Goal: Information Seeking & Learning: Check status

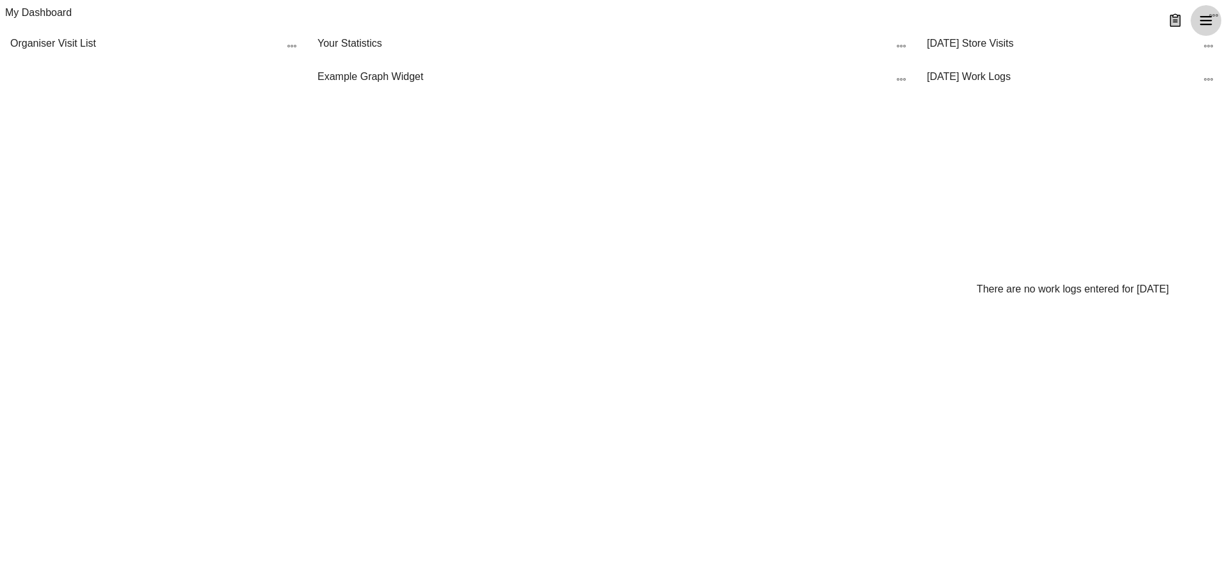
click at [1210, 24] on icon "menu" at bounding box center [1206, 20] width 12 height 9
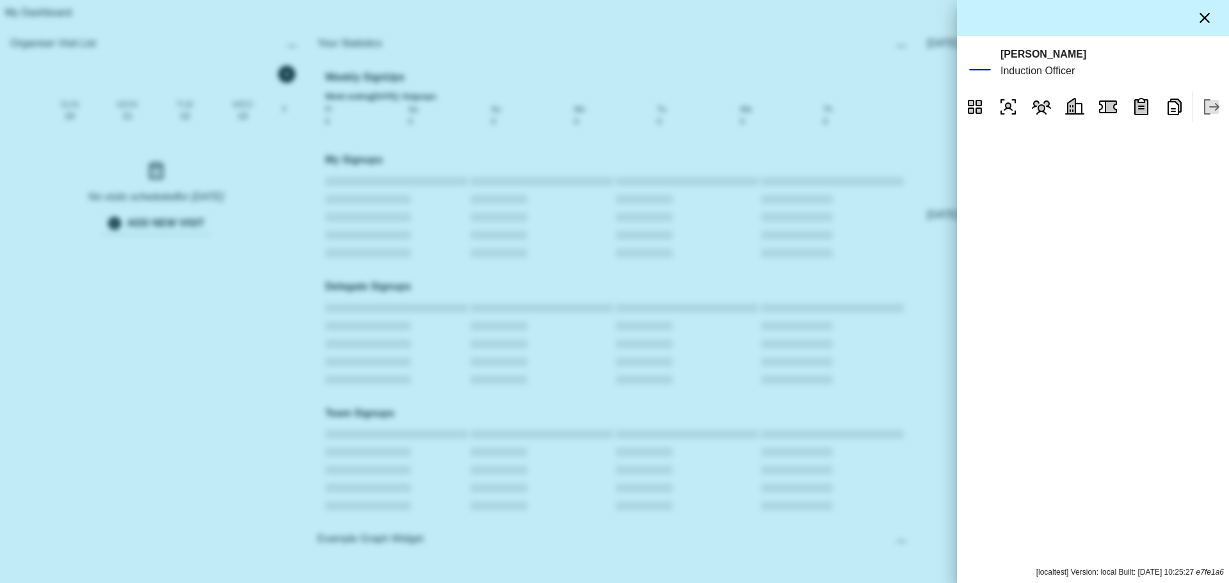
click at [1174, 117] on icon "Reports" at bounding box center [1174, 107] width 20 height 20
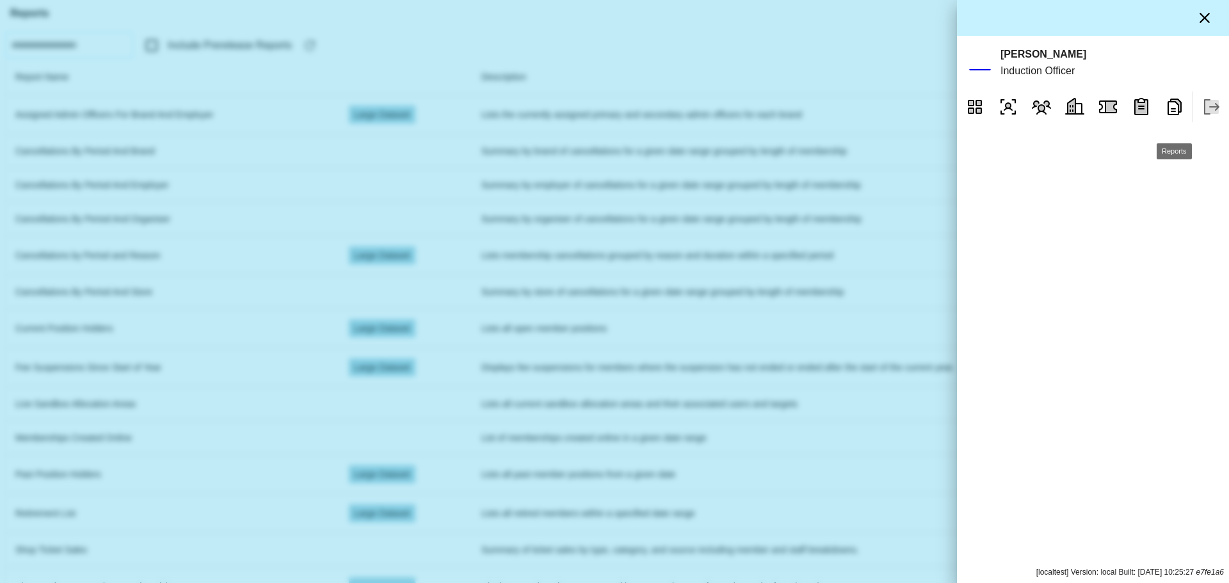
click at [1170, 117] on icon "Reports" at bounding box center [1174, 107] width 20 height 20
click at [1180, 117] on icon "Reports" at bounding box center [1174, 107] width 20 height 20
click at [765, 170] on div at bounding box center [614, 291] width 1229 height 583
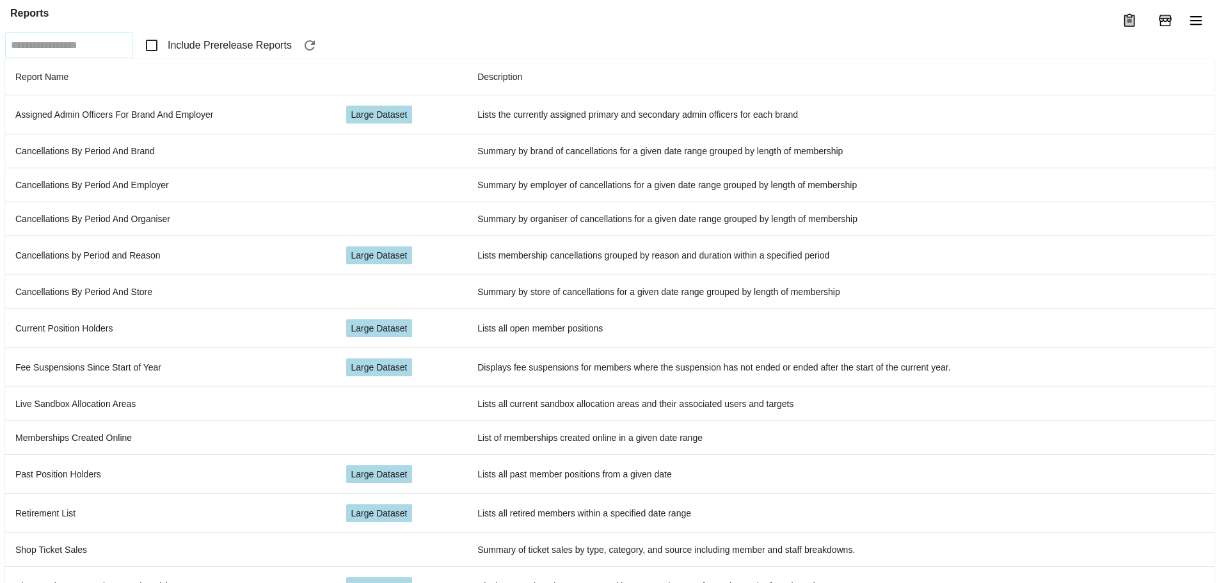
click at [191, 53] on span "Include Prerelease Reports" at bounding box center [230, 45] width 124 height 15
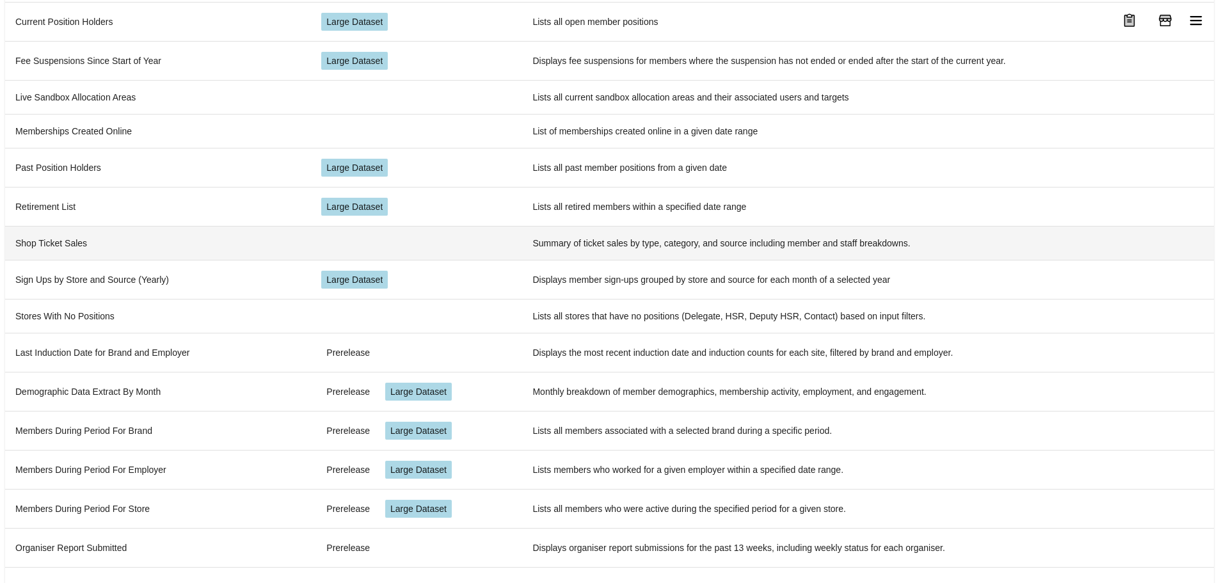
scroll to position [308, 0]
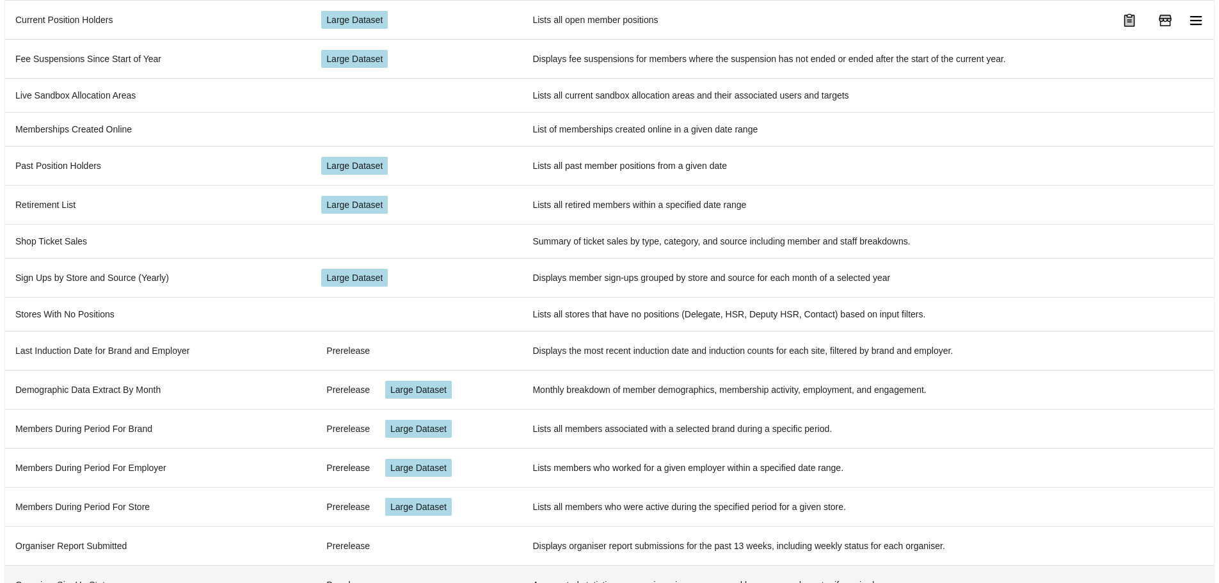
click at [54, 565] on td "Organiser SignUp Stats" at bounding box center [158, 584] width 306 height 39
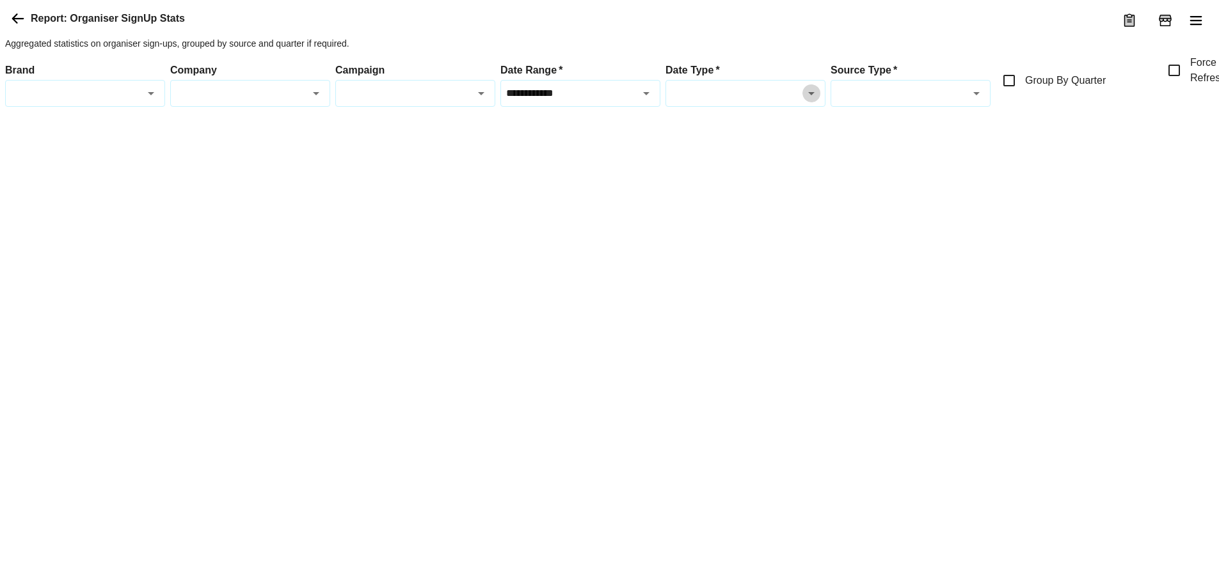
click at [816, 101] on icon "Open" at bounding box center [811, 93] width 15 height 15
click at [813, 101] on icon "Close" at bounding box center [811, 93] width 15 height 15
click at [922, 107] on div "Source Type   *" at bounding box center [911, 93] width 160 height 27
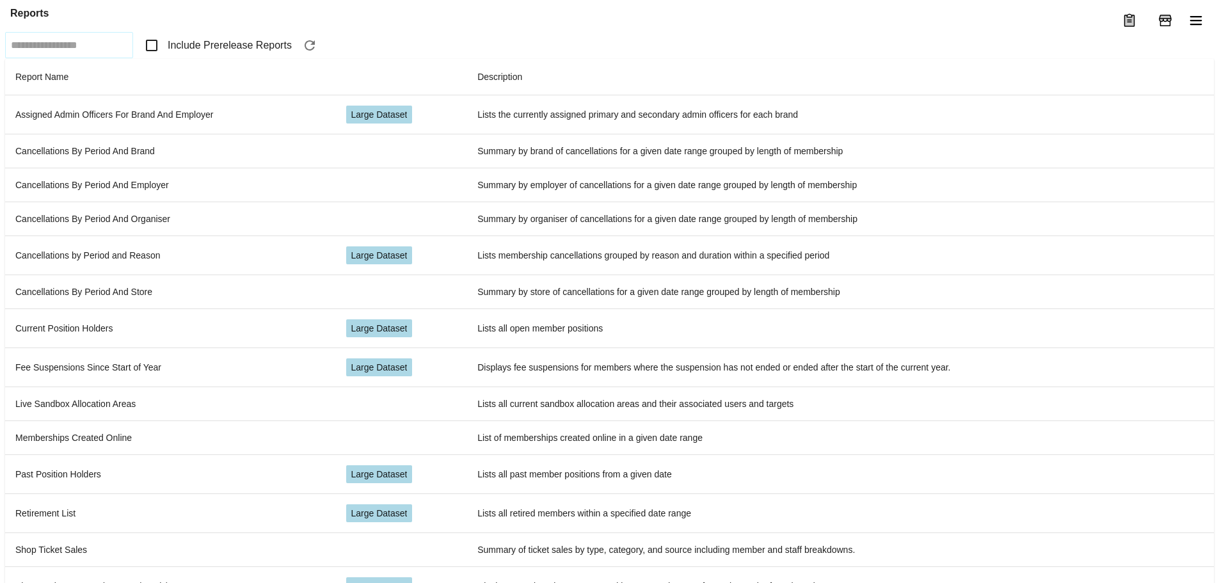
click at [208, 53] on span "Include Prerelease Reports" at bounding box center [230, 45] width 124 height 15
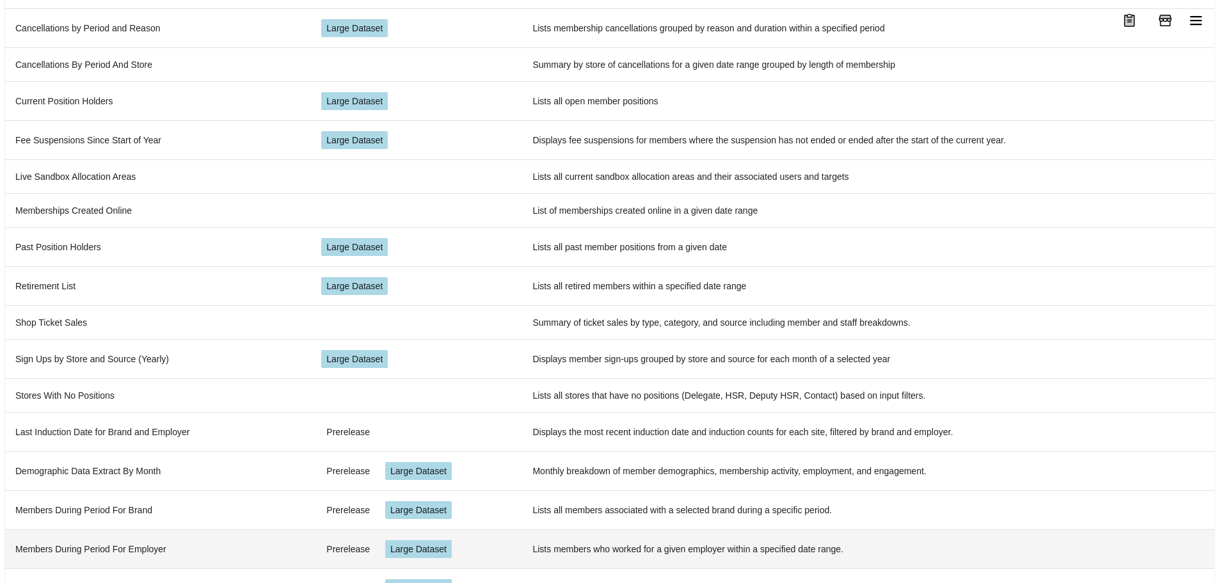
scroll to position [308, 0]
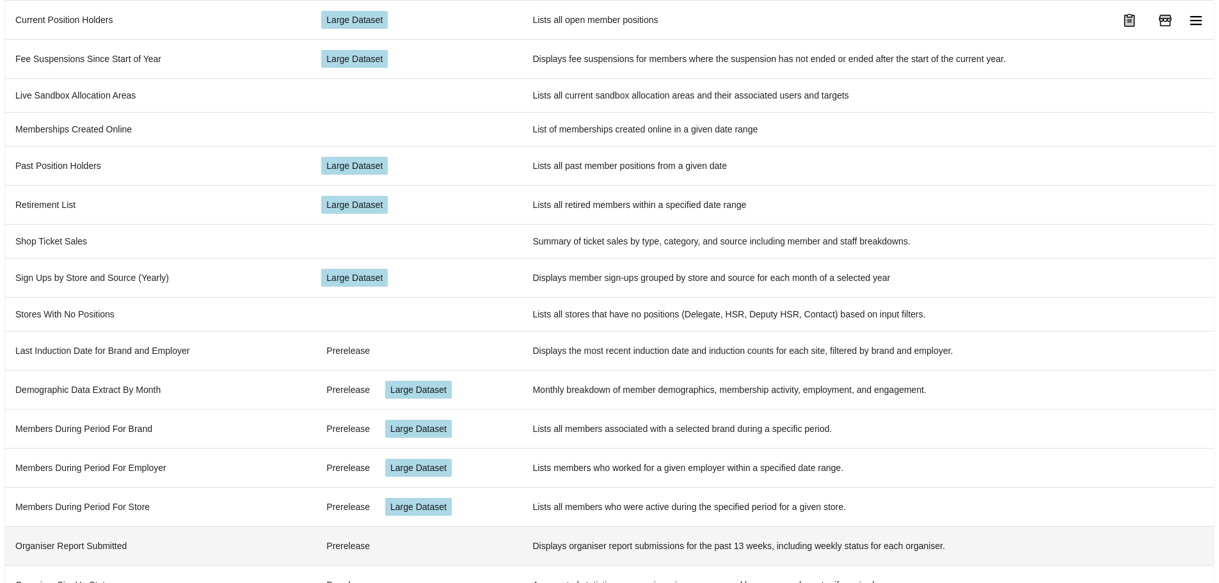
click at [161, 531] on td "Organiser Report Submitted" at bounding box center [158, 545] width 306 height 39
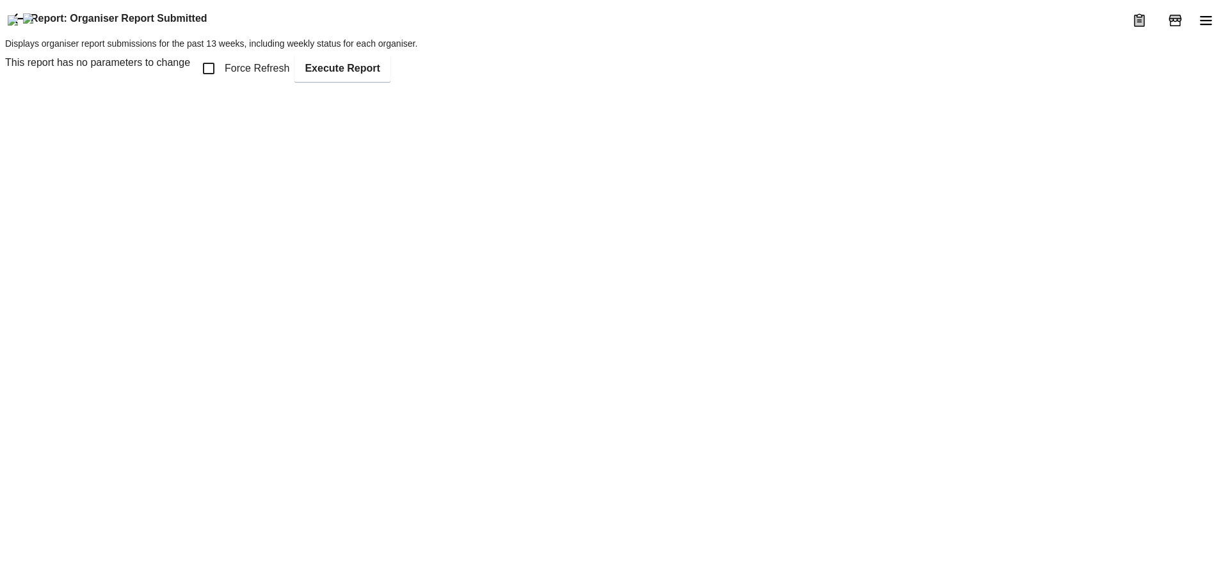
click at [12, 26] on icon at bounding box center [17, 18] width 15 height 15
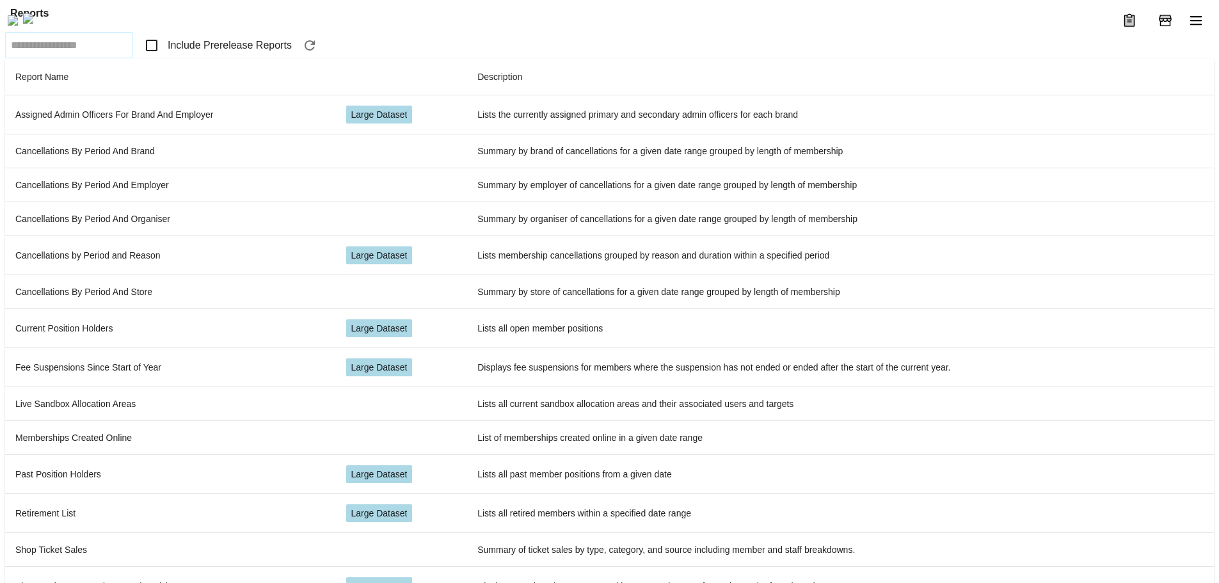
click at [205, 59] on label "Include Prerelease Reports" at bounding box center [215, 45] width 154 height 27
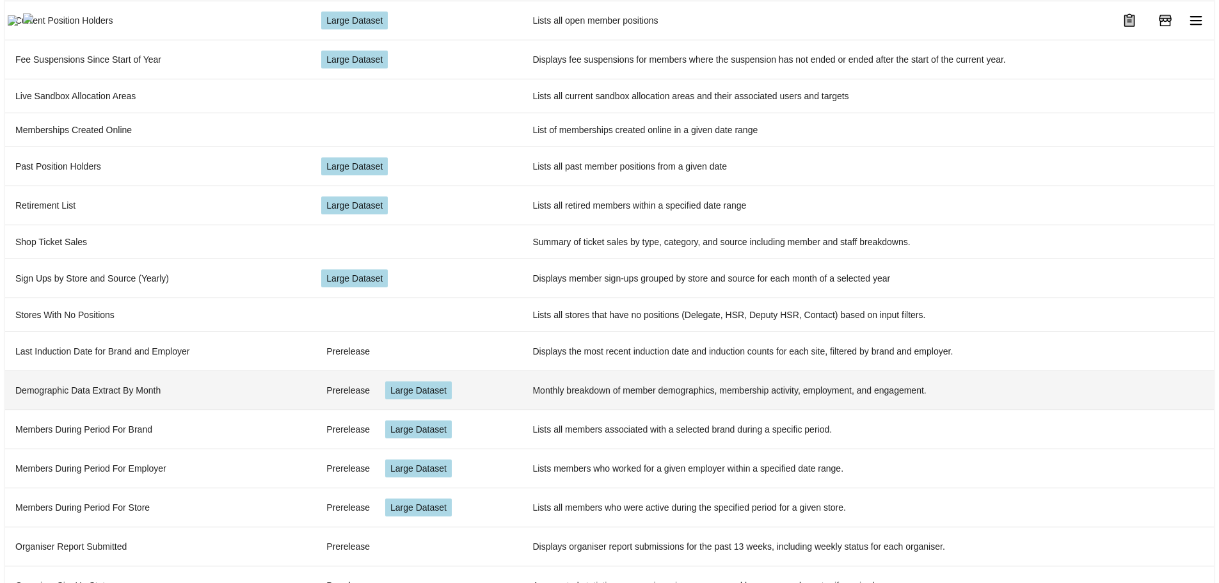
scroll to position [308, 0]
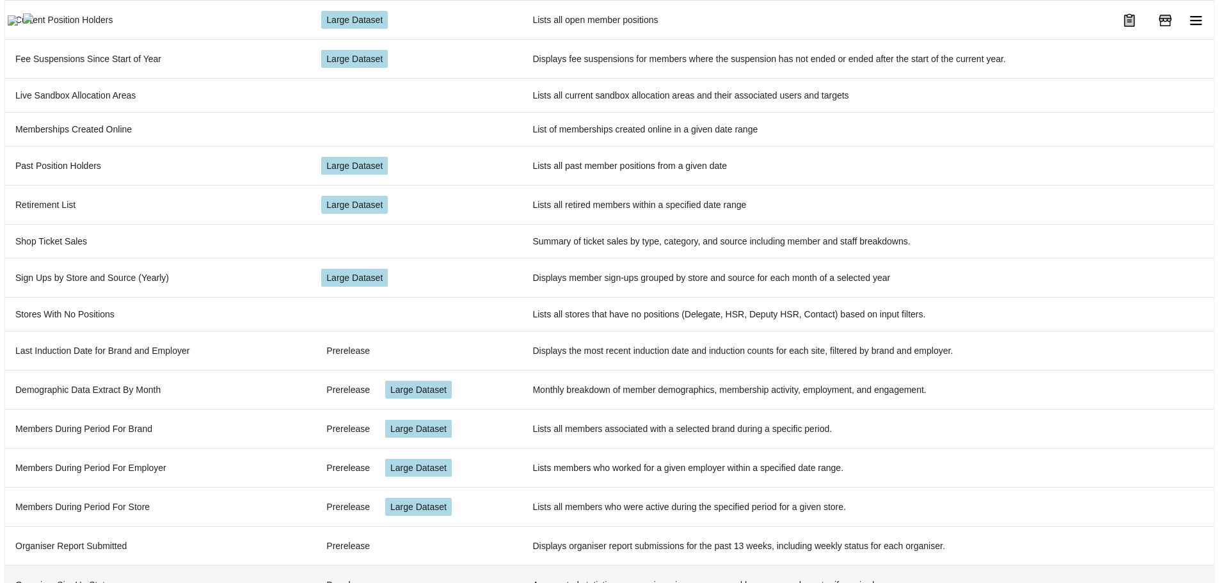
click at [119, 565] on td "Organiser SignUp Stats" at bounding box center [158, 584] width 306 height 39
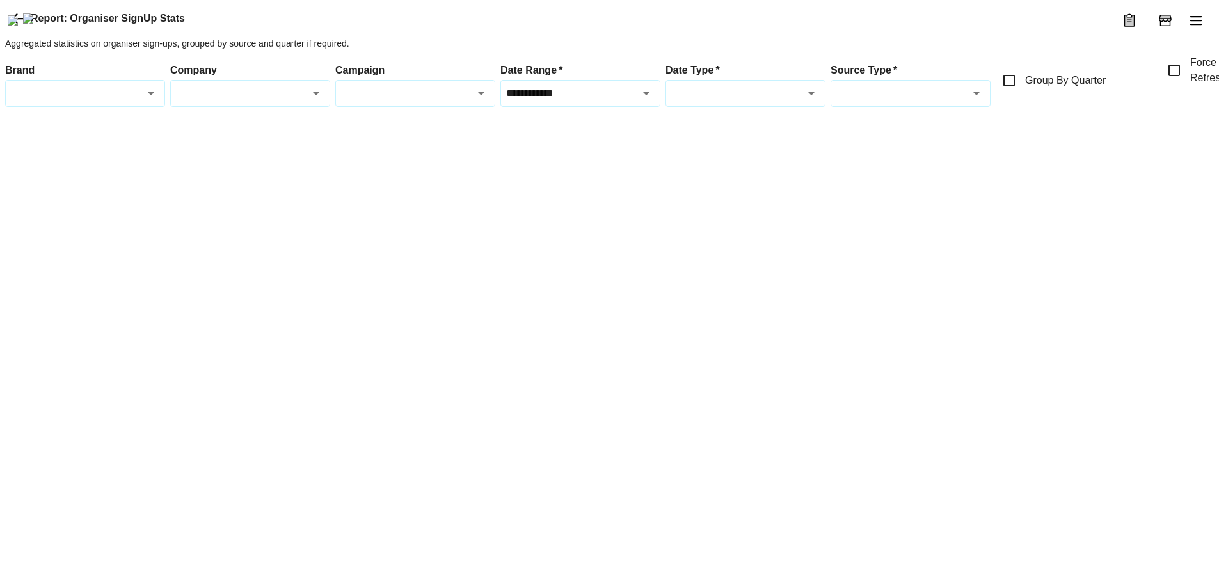
click at [769, 100] on input "Date Type   *" at bounding box center [734, 93] width 131 height 15
click at [778, 100] on input "Date Type   *" at bounding box center [734, 93] width 131 height 15
click at [819, 102] on button "Open" at bounding box center [812, 93] width 18 height 18
click at [819, 102] on button "Close" at bounding box center [812, 93] width 18 height 18
click at [957, 107] on div "Source Type   *" at bounding box center [911, 93] width 160 height 27
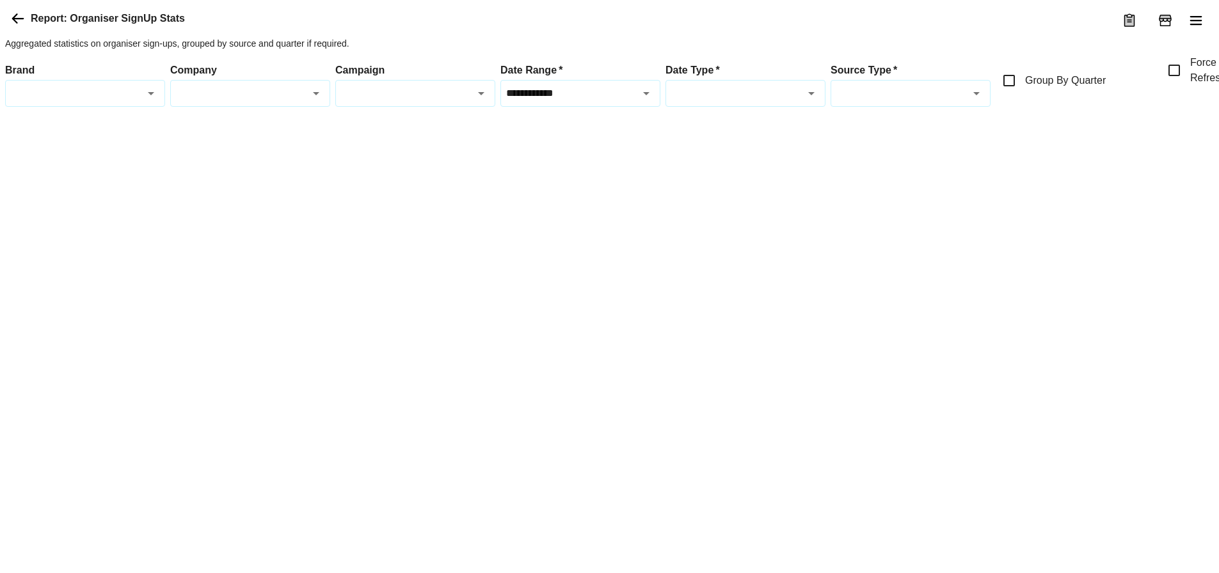
click at [965, 107] on div "Source Type   *" at bounding box center [911, 93] width 160 height 27
click at [789, 107] on div "Date Type   *" at bounding box center [746, 93] width 160 height 27
click at [792, 107] on div "Date Type   *" at bounding box center [746, 93] width 160 height 27
click at [1026, 122] on div at bounding box center [648, 122] width 1286 height 0
click at [24, 26] on icon at bounding box center [17, 18] width 15 height 15
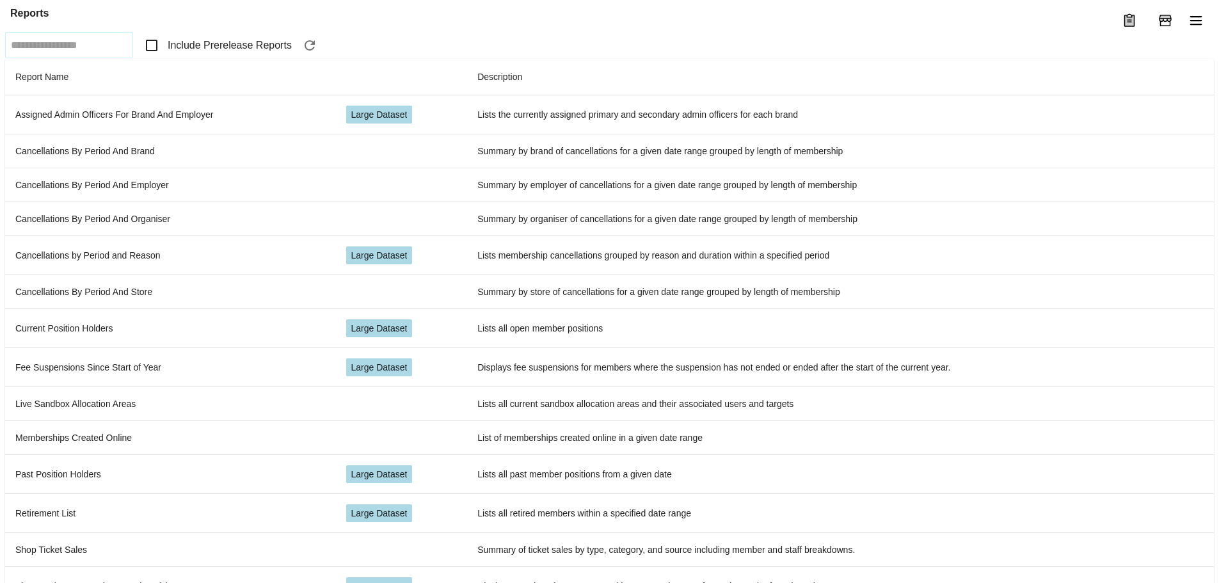
click at [206, 53] on span "Include Prerelease Reports" at bounding box center [230, 45] width 124 height 15
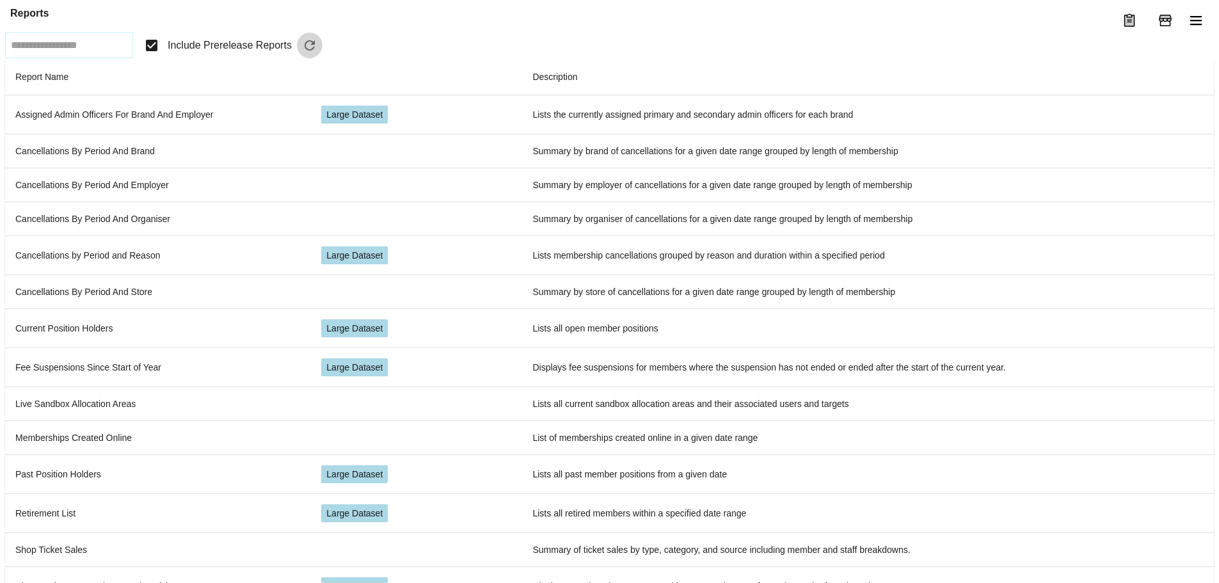
click at [317, 53] on icon "button" at bounding box center [309, 45] width 15 height 15
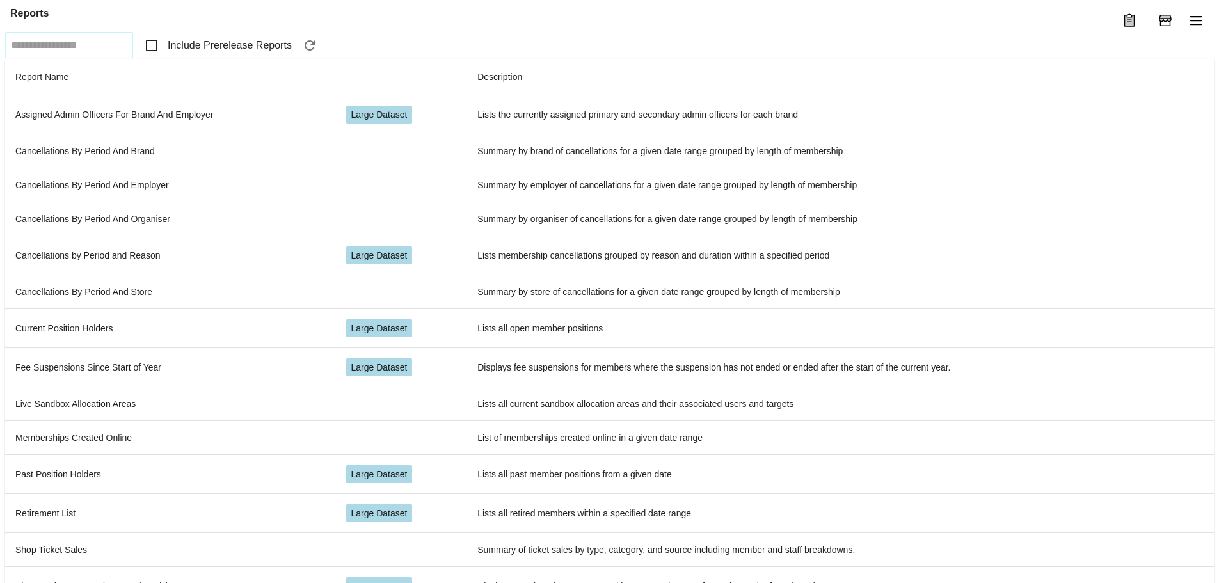
click at [240, 53] on span "Include Prerelease Reports" at bounding box center [230, 45] width 124 height 15
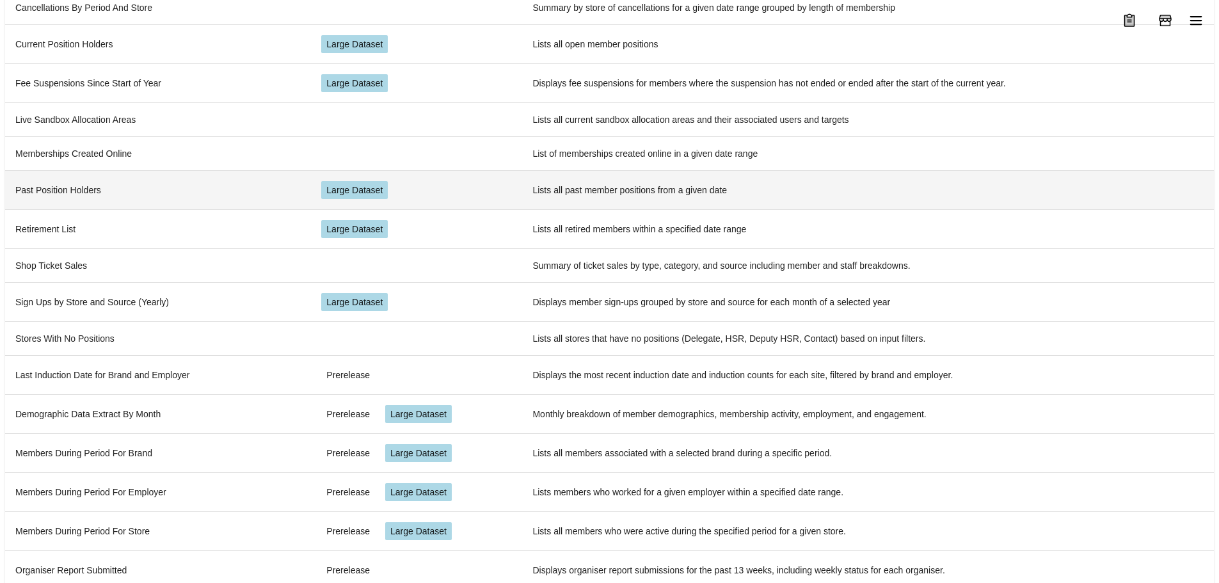
scroll to position [308, 0]
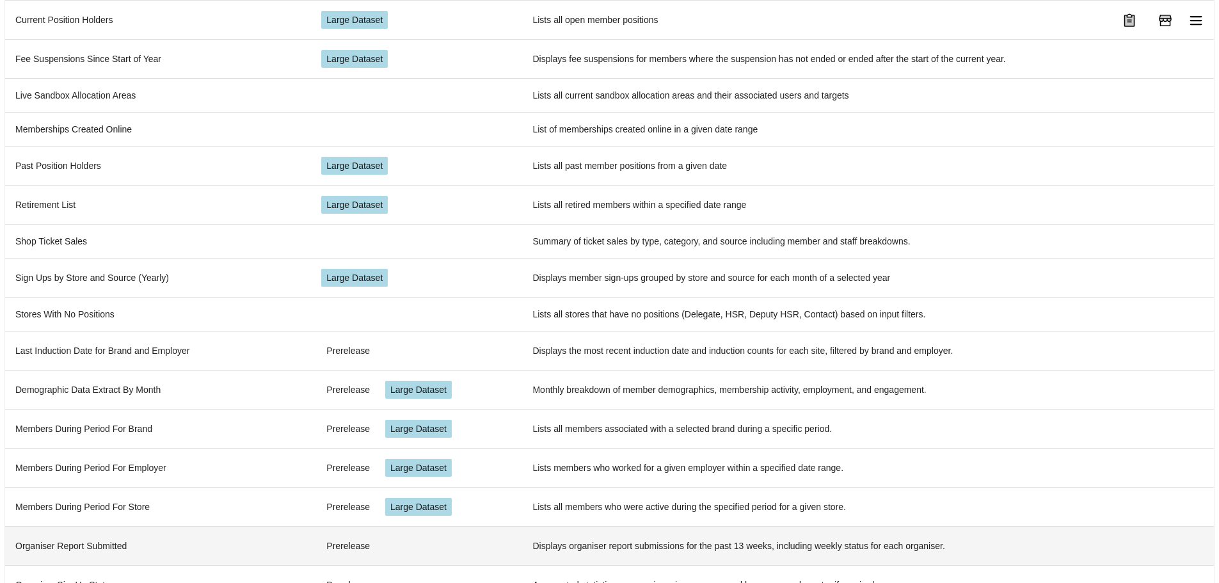
click at [154, 526] on td "Organiser Report Submitted" at bounding box center [158, 545] width 306 height 39
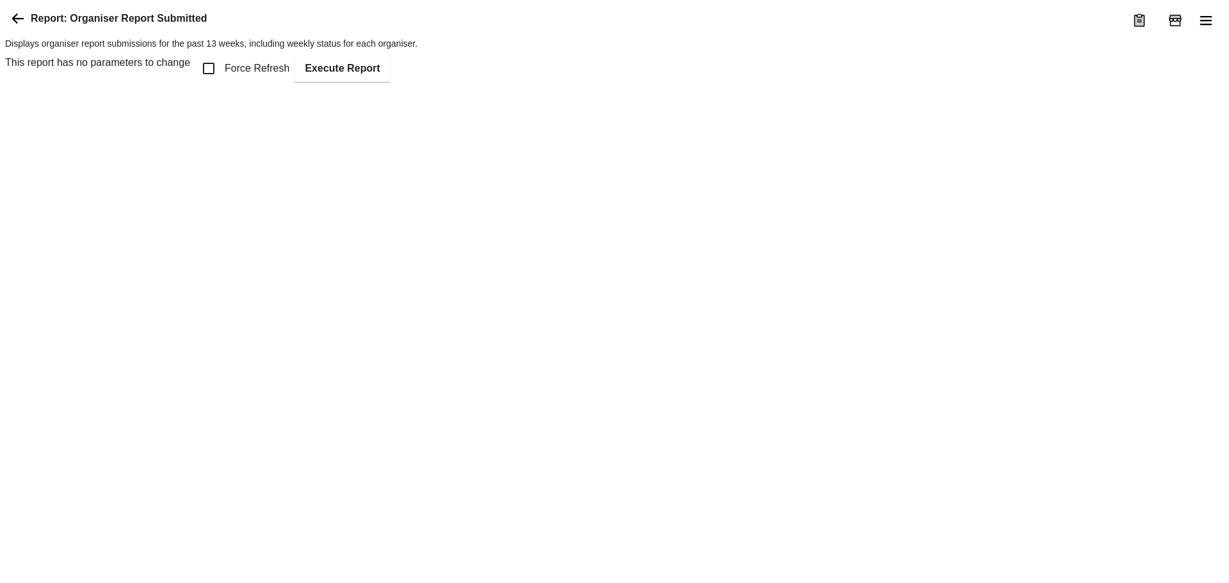
click at [247, 76] on span "Force Refresh" at bounding box center [257, 68] width 65 height 15
click at [350, 82] on button "Execute Report" at bounding box center [341, 68] width 95 height 27
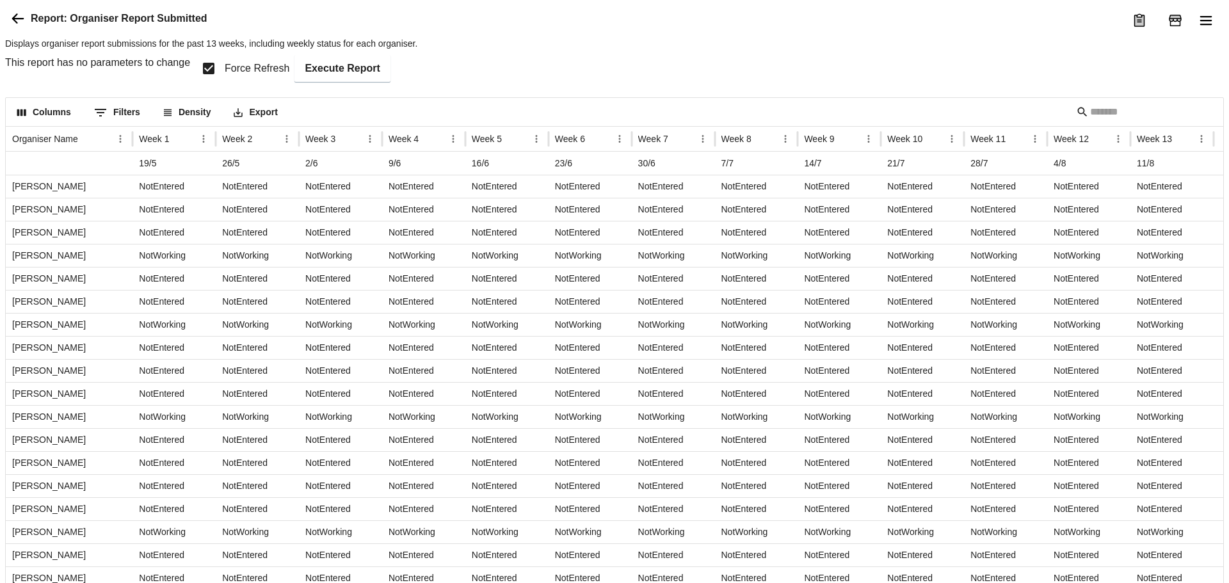
click at [13, 26] on icon at bounding box center [17, 18] width 15 height 15
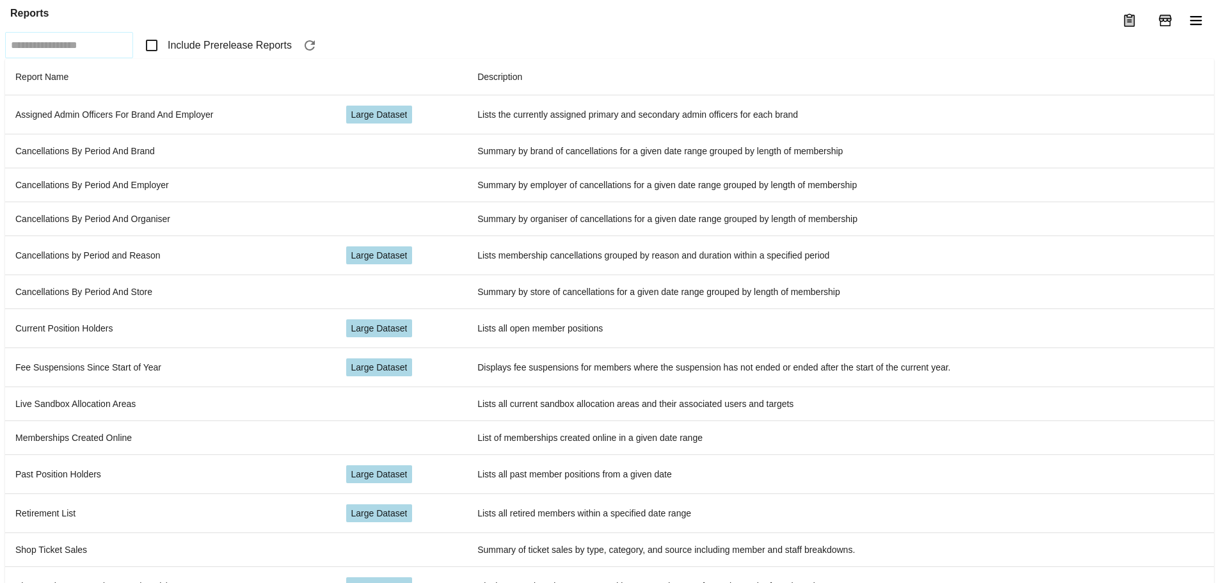
click at [224, 59] on label "Include Prerelease Reports" at bounding box center [215, 45] width 154 height 27
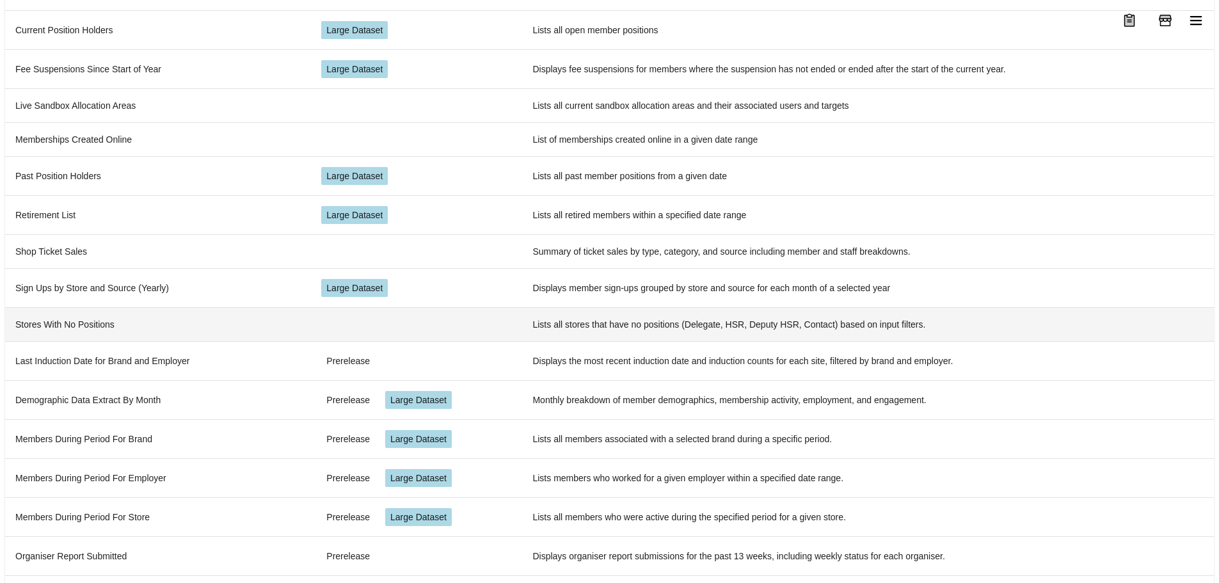
scroll to position [308, 0]
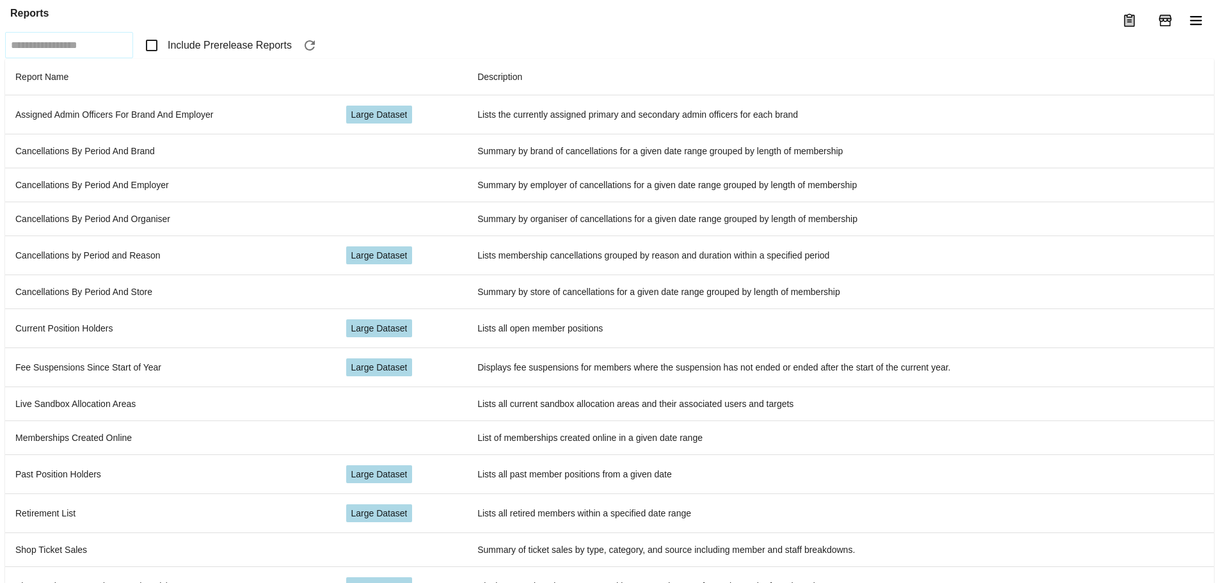
click at [260, 53] on span "Include Prerelease Reports" at bounding box center [230, 45] width 124 height 15
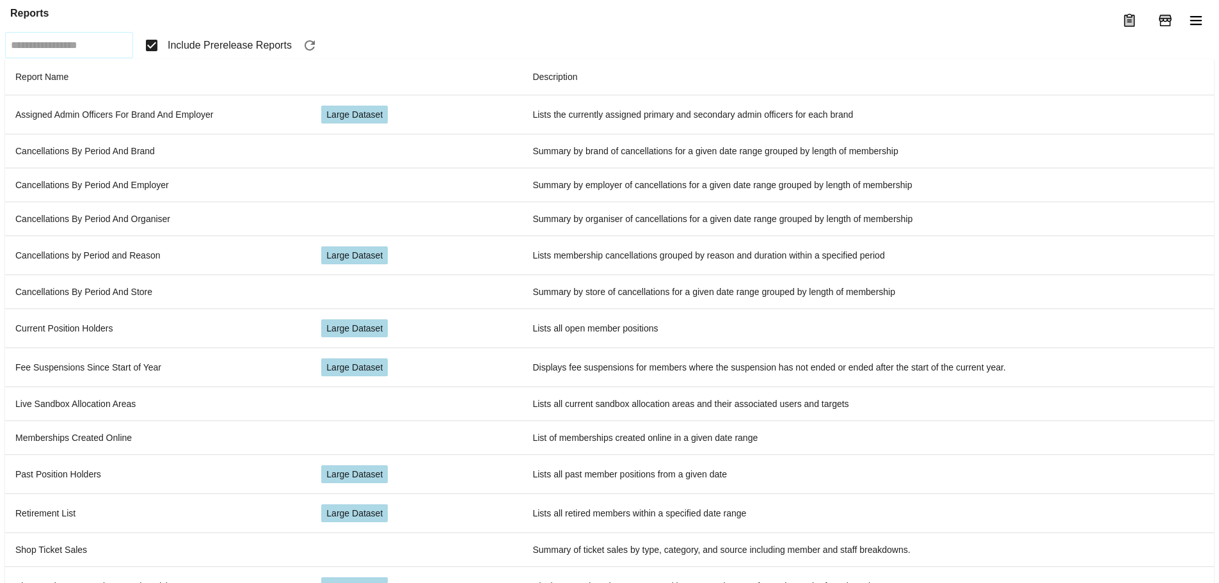
click at [84, 55] on input "text" at bounding box center [69, 45] width 122 height 20
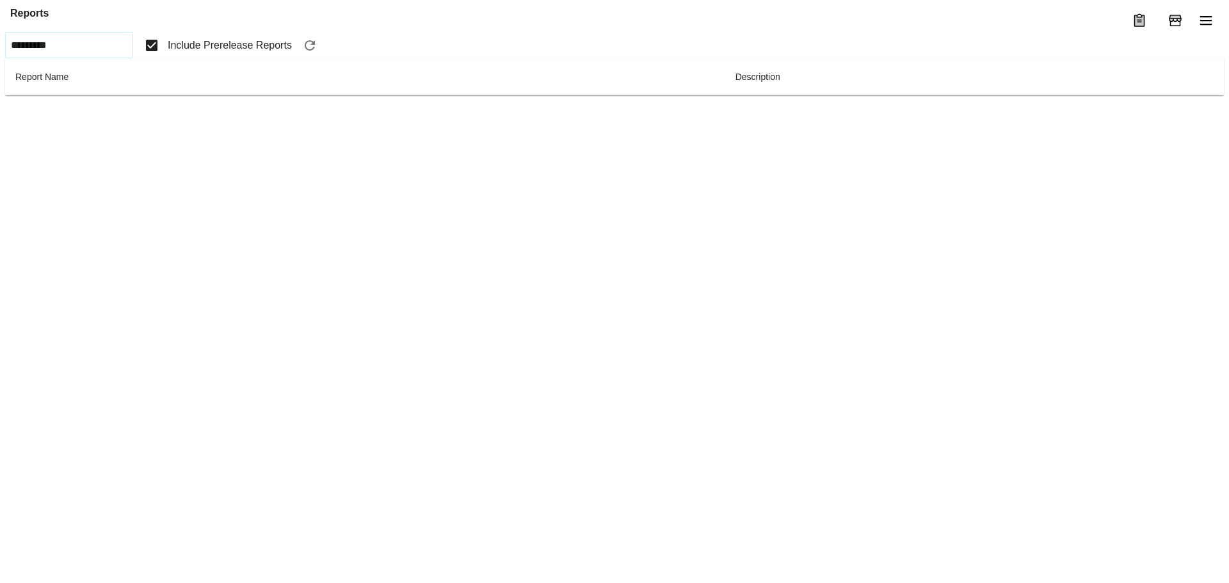
type input "**********"
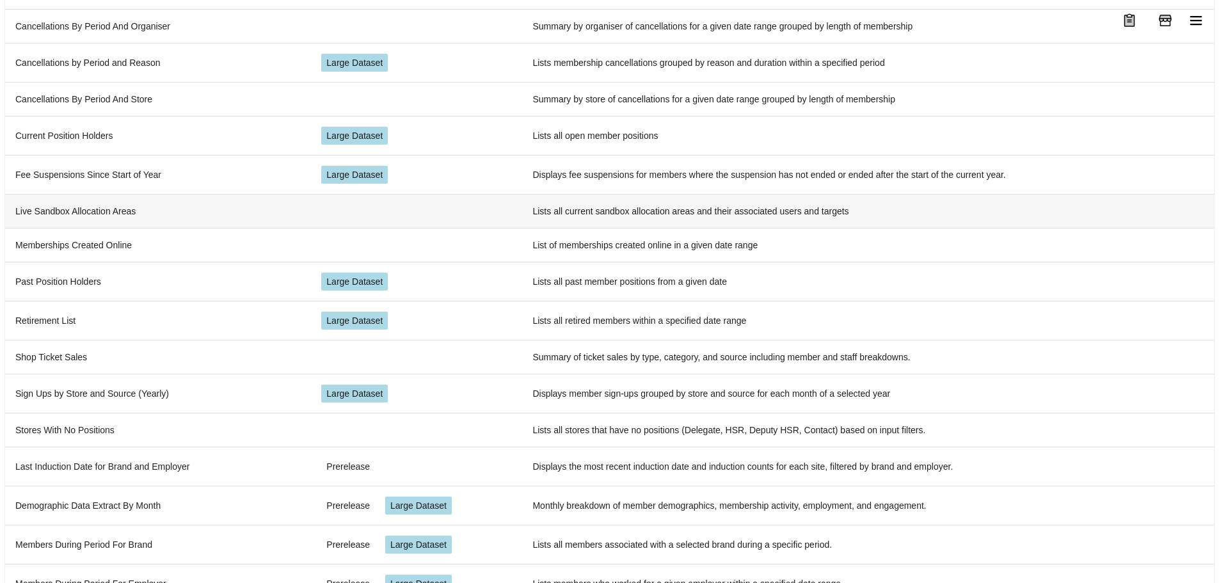
scroll to position [308, 0]
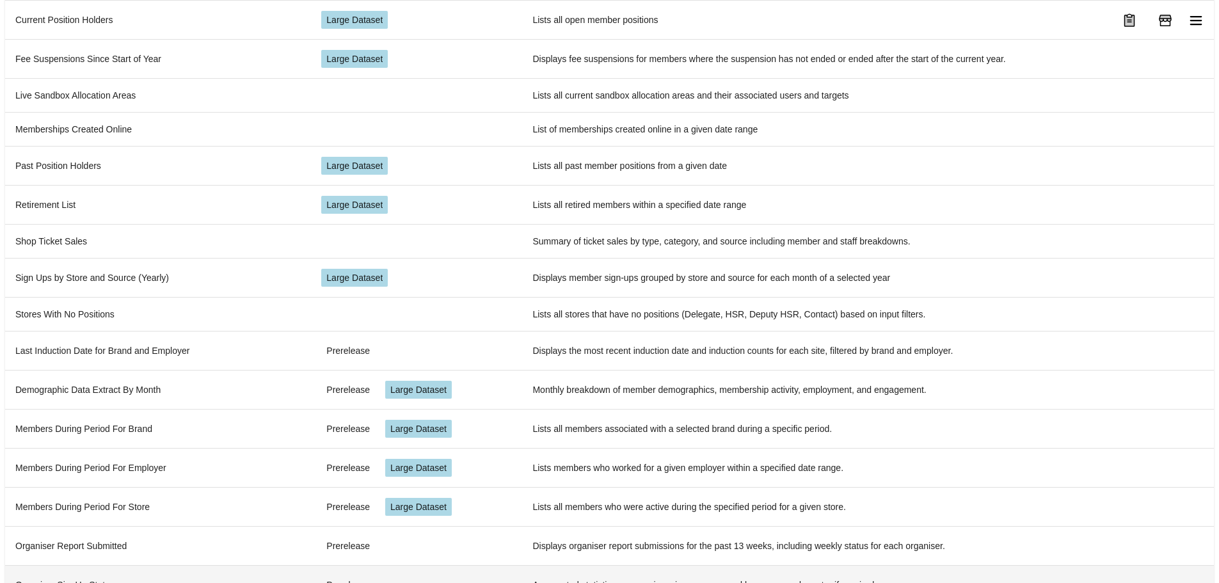
click at [141, 566] on td "Organiser SignUp Stats" at bounding box center [158, 584] width 306 height 39
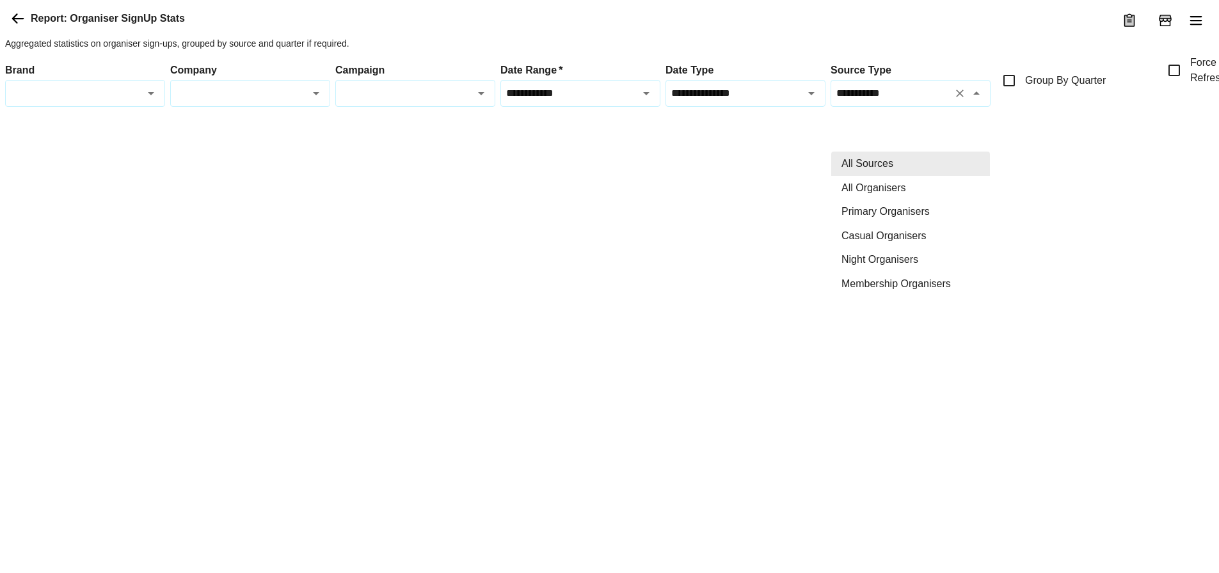
click at [900, 100] on input "**********" at bounding box center [891, 93] width 115 height 15
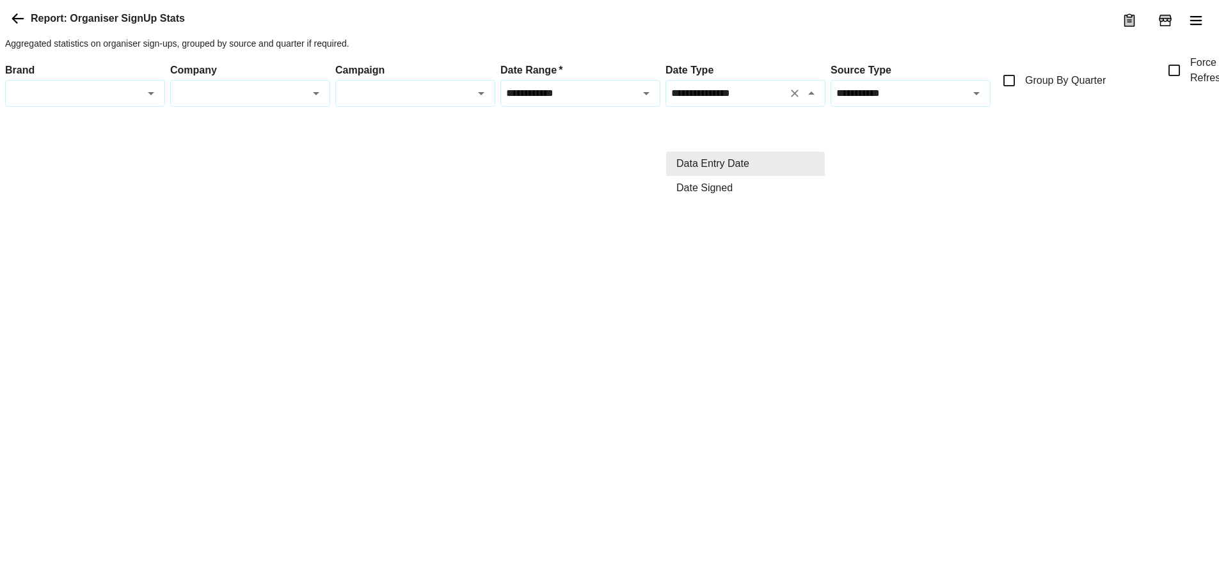
click at [755, 100] on input "**********" at bounding box center [726, 93] width 115 height 15
click at [922, 100] on input "**********" at bounding box center [891, 93] width 115 height 15
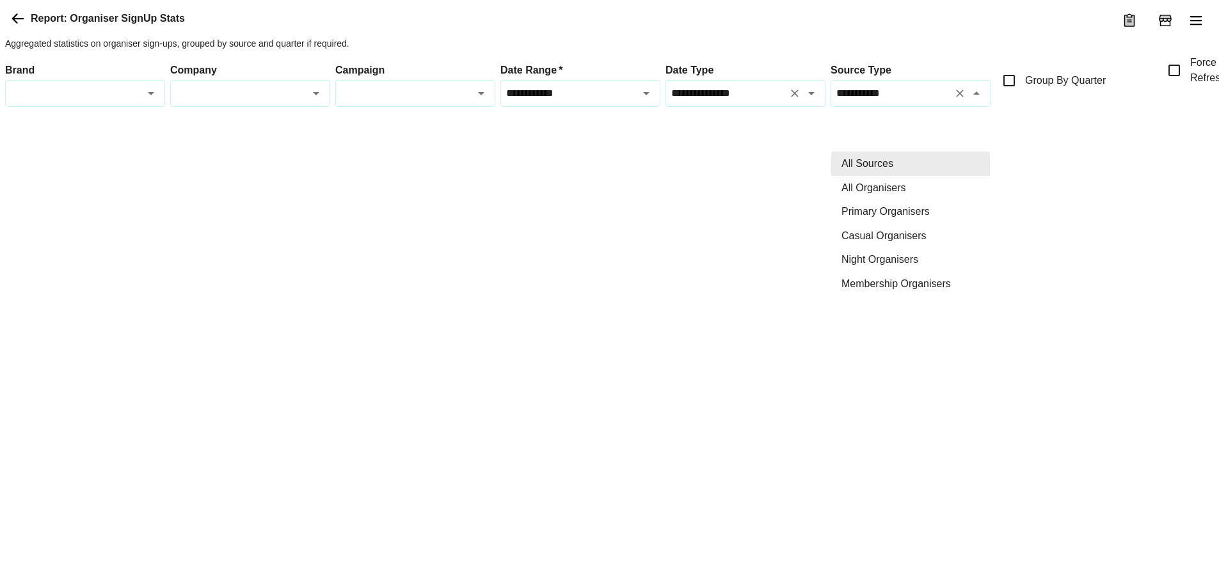
click at [774, 100] on input "**********" at bounding box center [726, 93] width 115 height 15
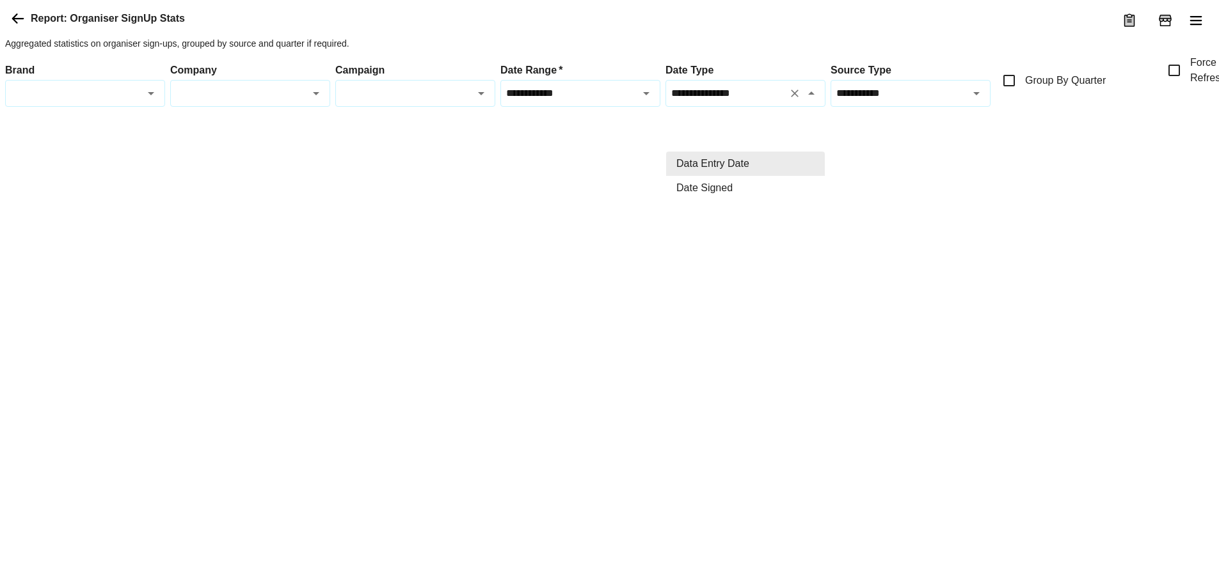
click at [547, 117] on div at bounding box center [648, 112] width 1286 height 10
click at [551, 100] on input "**********" at bounding box center [561, 93] width 115 height 15
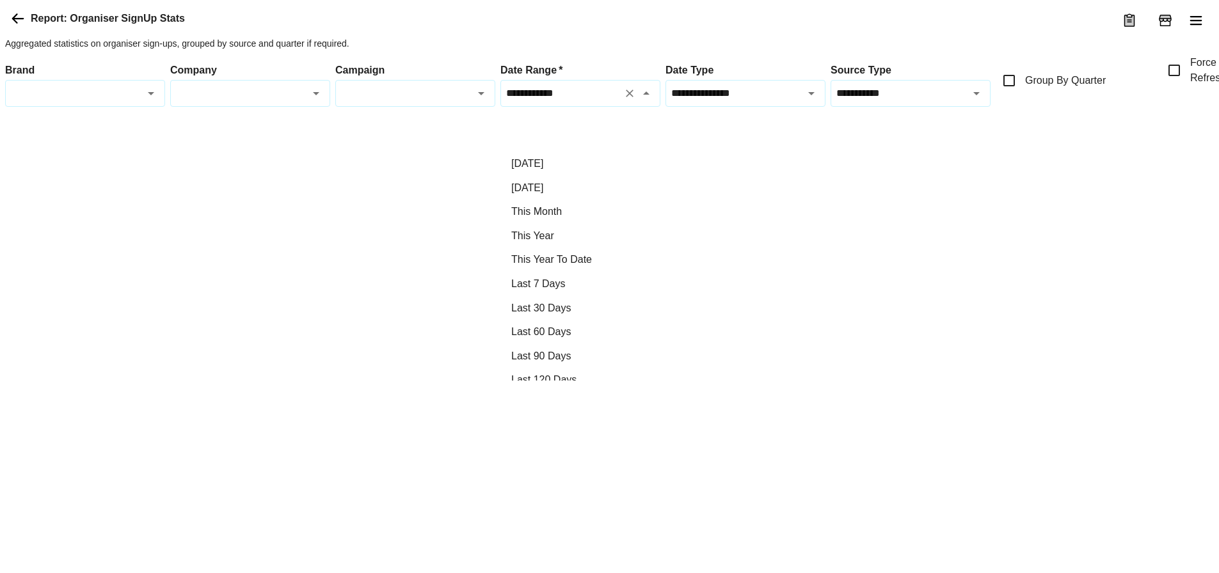
click at [383, 107] on div "Campaign Campaign" at bounding box center [415, 81] width 160 height 52
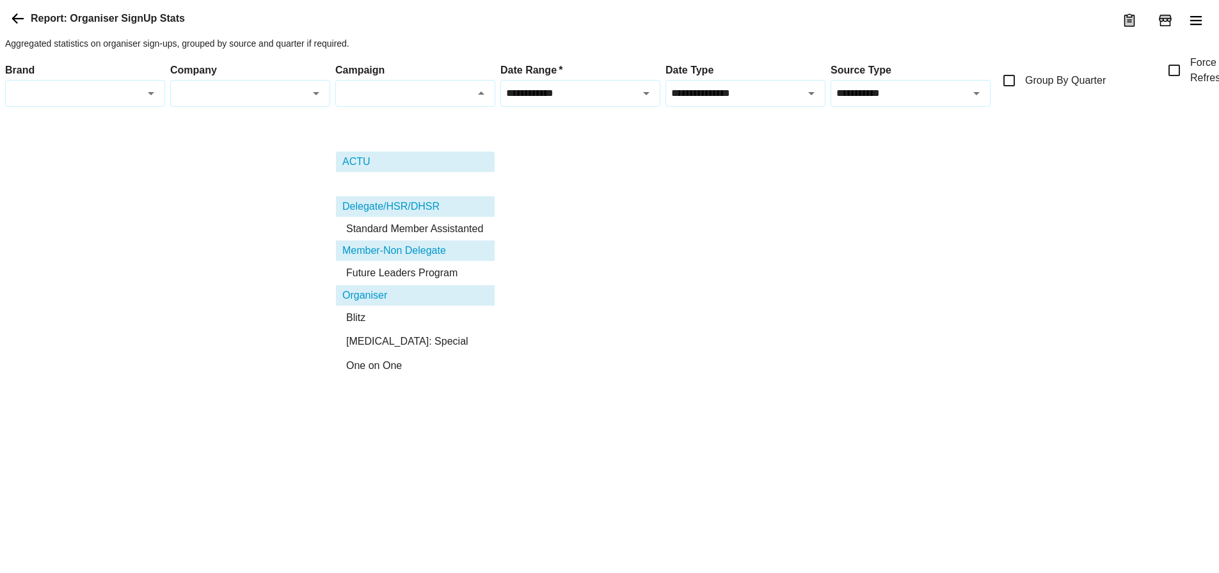
click at [380, 182] on li "ACTU recruitment" at bounding box center [415, 184] width 159 height 24
type input "**********"
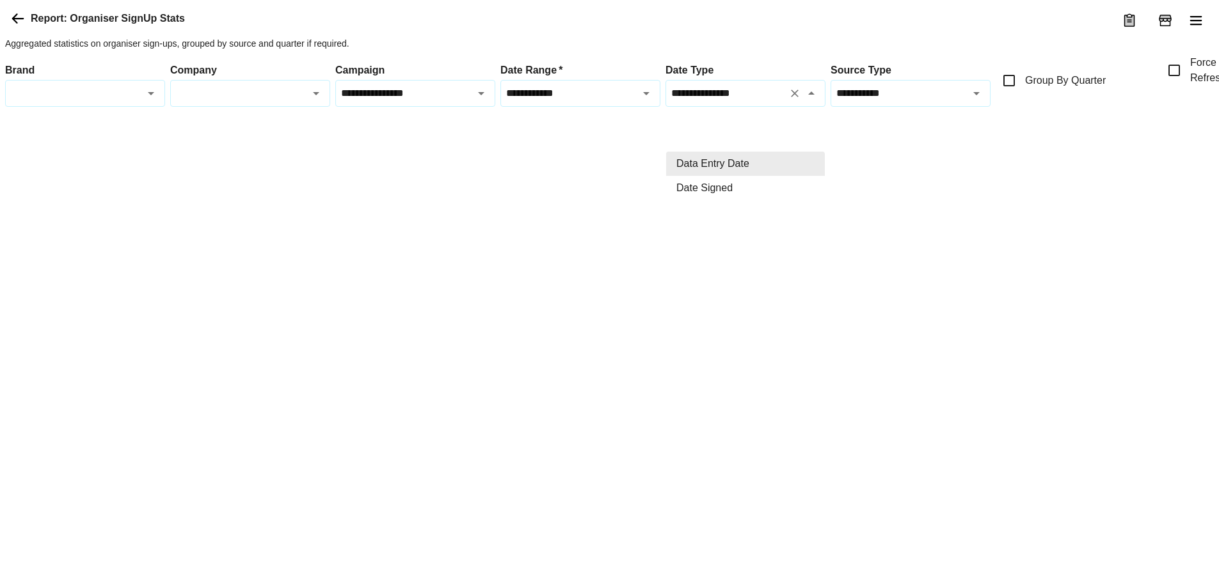
click at [708, 100] on input "**********" at bounding box center [726, 93] width 115 height 15
click at [700, 176] on li "Date Signed" at bounding box center [745, 188] width 159 height 24
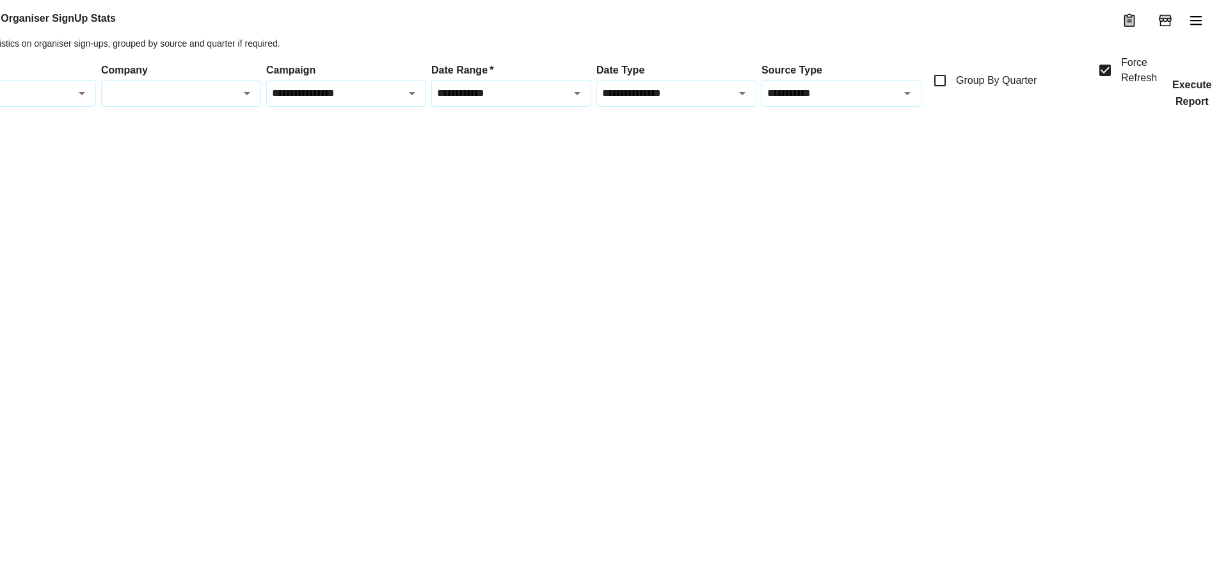
click at [1182, 107] on button "Execute Report" at bounding box center [1192, 93] width 60 height 27
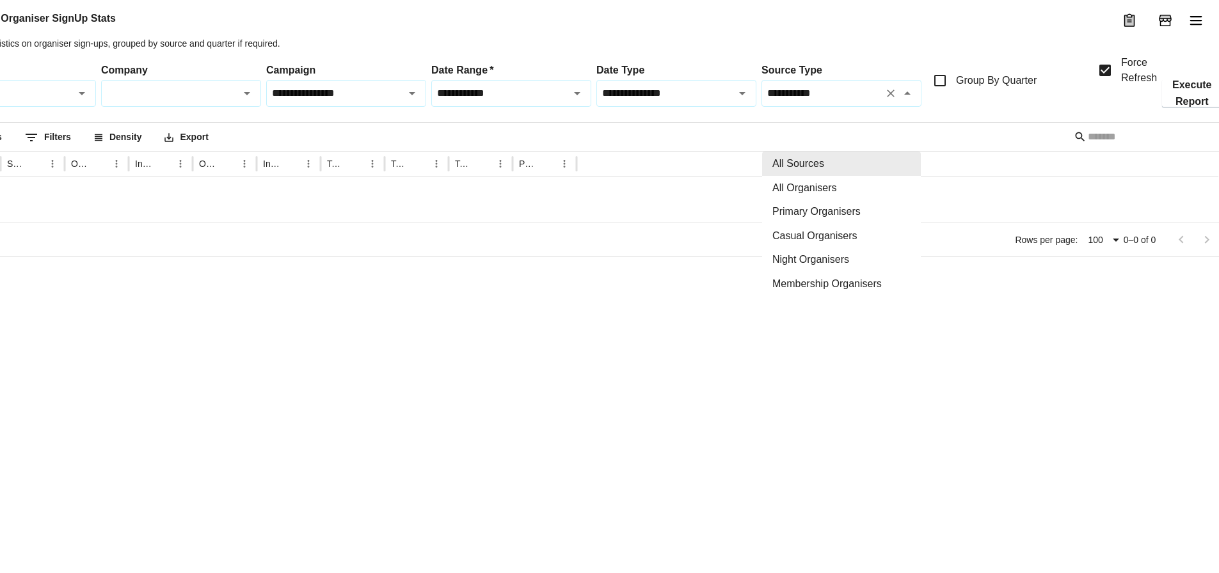
click at [797, 100] on input "**********" at bounding box center [822, 93] width 115 height 15
click at [796, 162] on li "All Sources" at bounding box center [841, 164] width 159 height 24
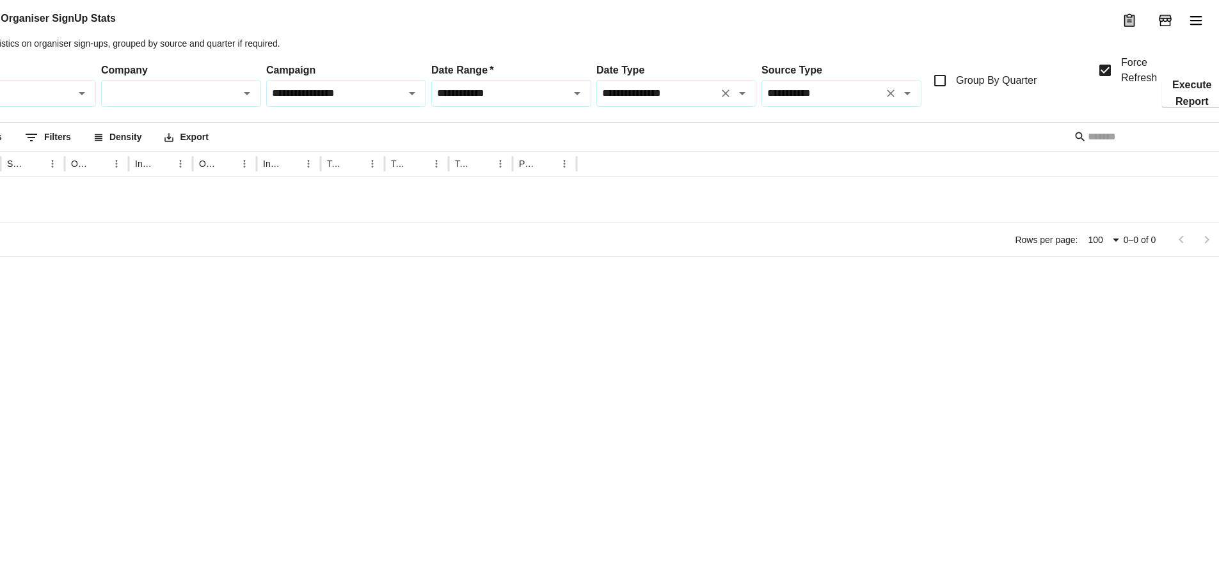
click at [714, 107] on div "**********" at bounding box center [676, 93] width 160 height 27
click at [641, 186] on li "Date Signed" at bounding box center [676, 188] width 159 height 24
type input "**********"
click at [1183, 107] on button "Execute Report" at bounding box center [1192, 93] width 60 height 27
click at [396, 100] on icon "Clear" at bounding box center [395, 93] width 13 height 13
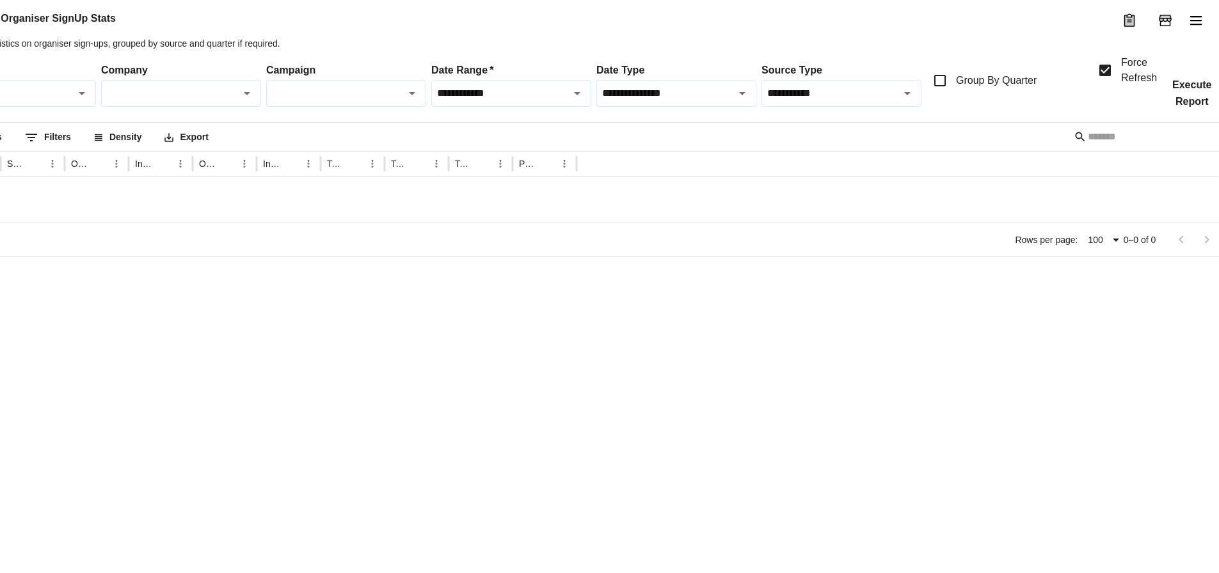
click at [1203, 107] on button "Execute Report" at bounding box center [1192, 93] width 60 height 27
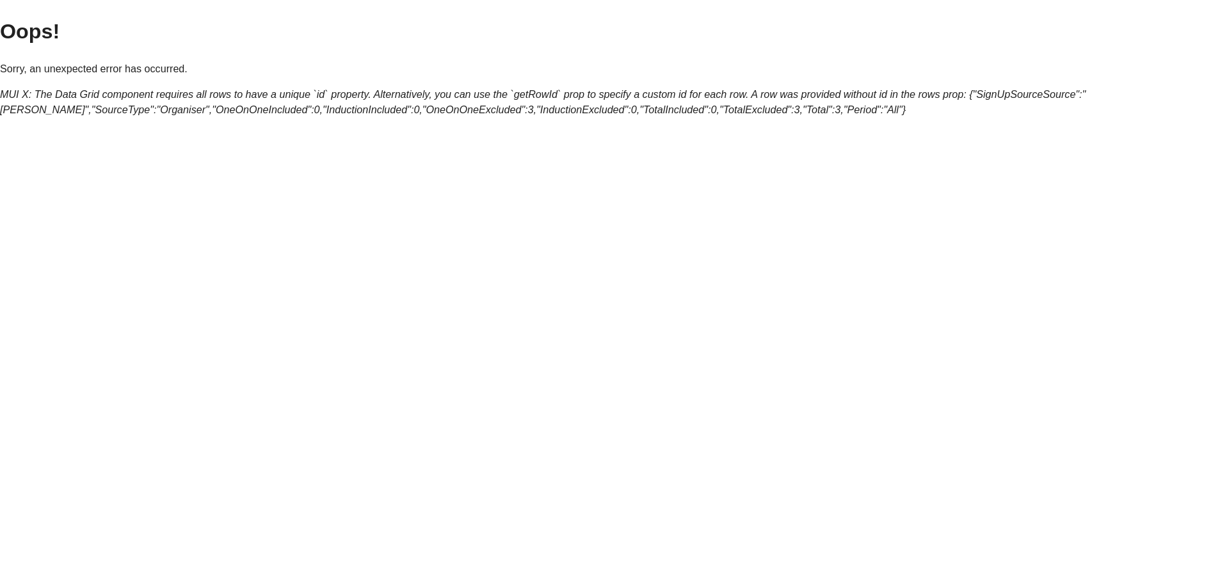
scroll to position [0, 0]
drag, startPoint x: 957, startPoint y: 102, endPoint x: 0, endPoint y: 95, distance: 957.5
click at [0, 95] on p "MUI X: The Data Grid component requires all rows to have a unique `id` property…" at bounding box center [614, 99] width 1229 height 31
copy icon "MUI X: The Data Grid component requires all rows to have a unique `id` property…"
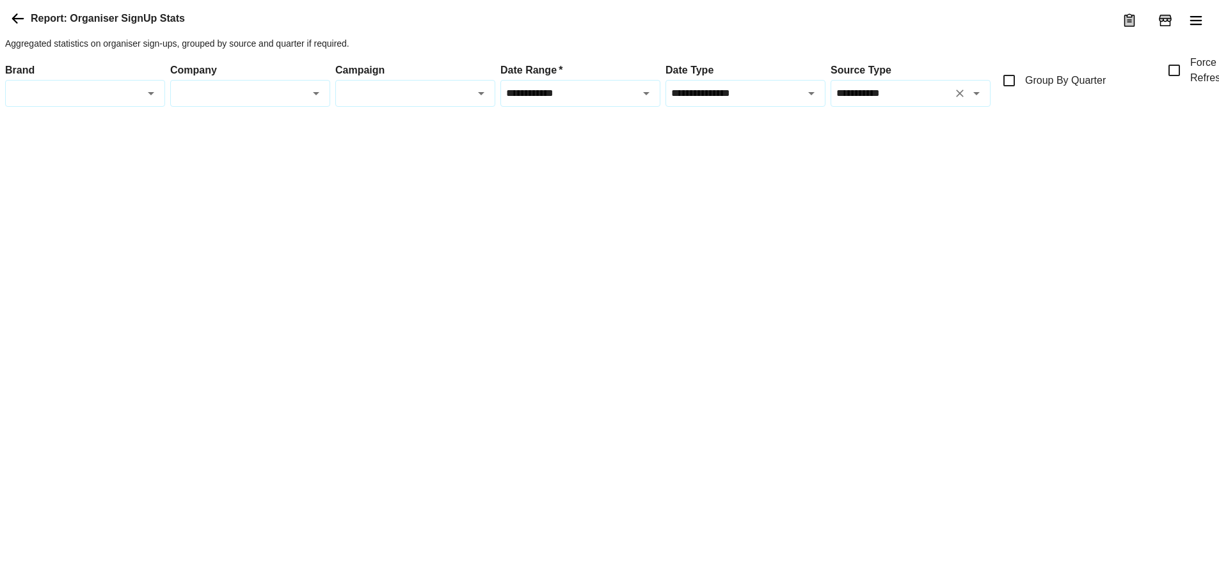
click at [923, 107] on div "**********" at bounding box center [911, 93] width 160 height 27
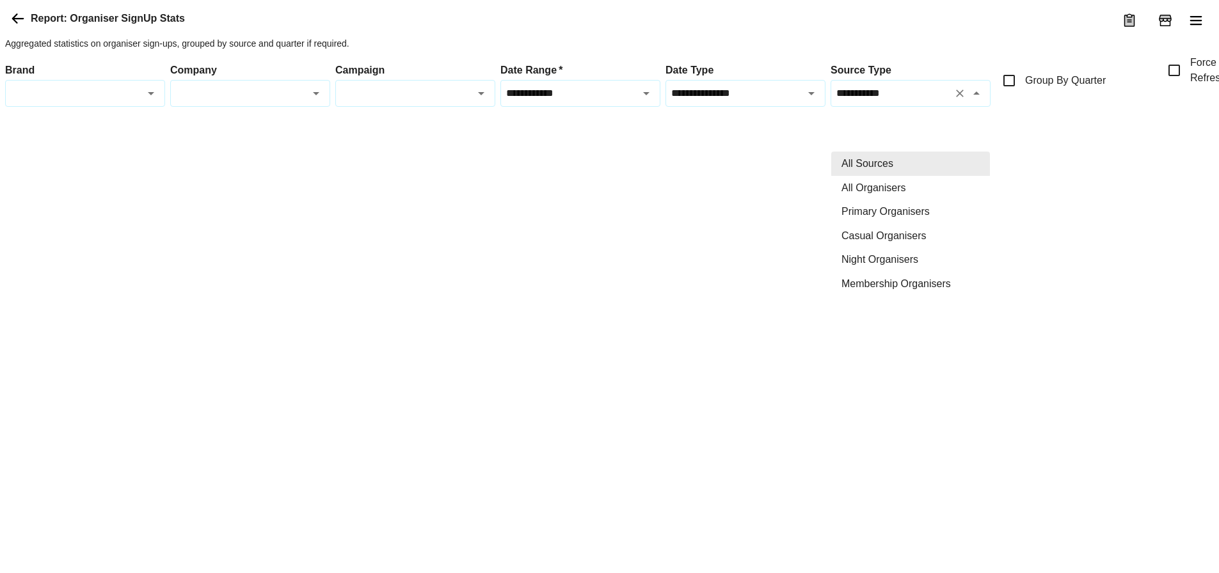
click at [1069, 127] on div "**********" at bounding box center [609, 63] width 1219 height 127
